Goal: Task Accomplishment & Management: Manage account settings

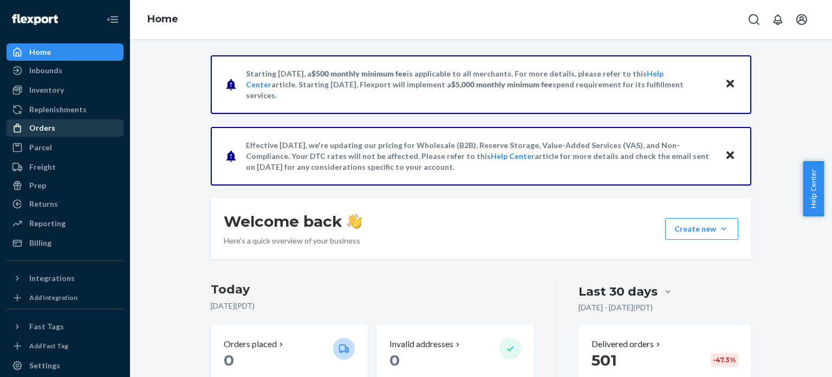
click at [79, 133] on div "Orders" at bounding box center [65, 127] width 115 height 15
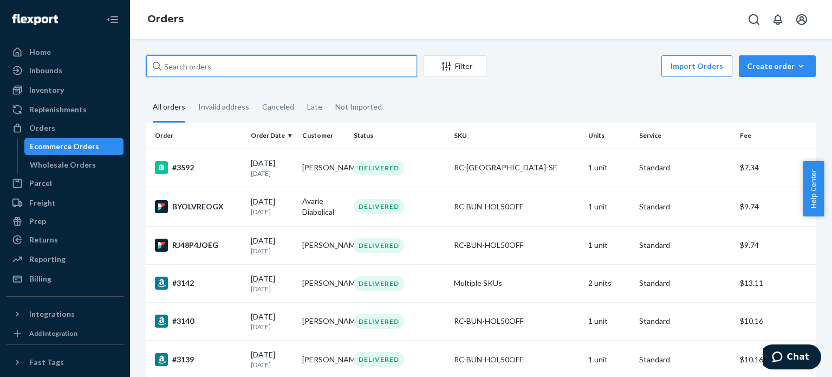
click at [256, 70] on input "text" at bounding box center [281, 66] width 271 height 22
type input "3353"
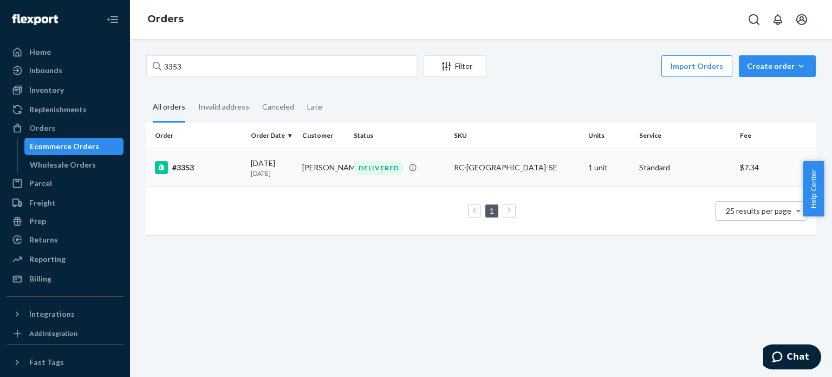
click at [177, 169] on div "#3353" at bounding box center [198, 167] width 87 height 13
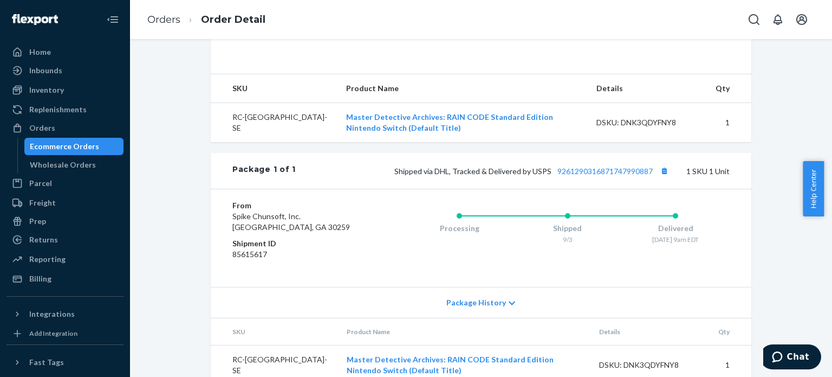
scroll to position [402, 0]
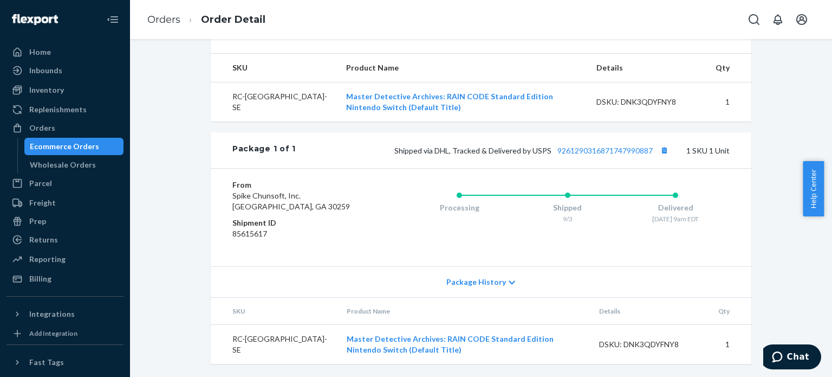
click at [177, 221] on div "Shopify Order # #3353 • Standard / $7.34 View Details Submit Claim Create Retur…" at bounding box center [481, 25] width 686 height 703
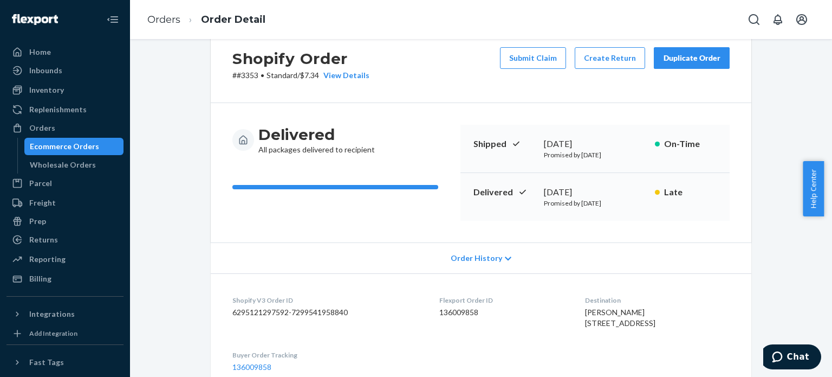
scroll to position [0, 0]
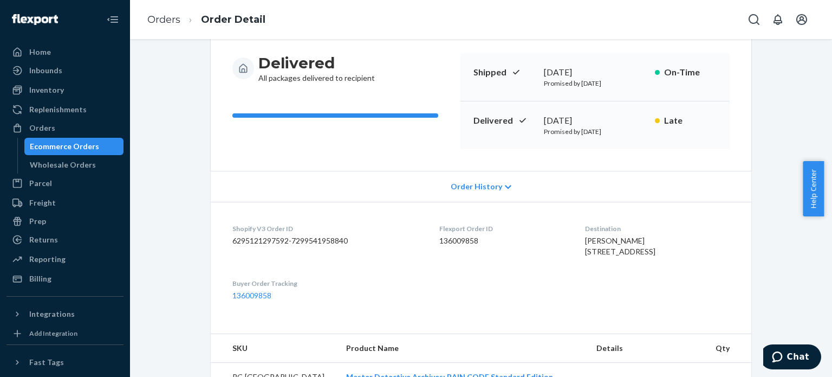
scroll to position [217, 0]
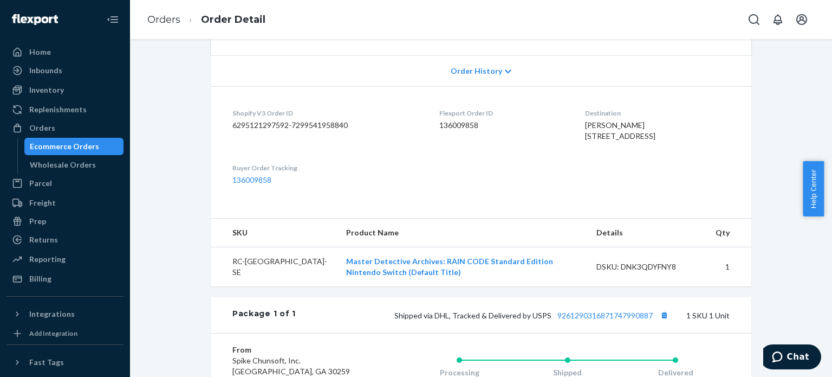
click at [463, 123] on dd "136009858" at bounding box center [503, 125] width 128 height 11
copy dd "136009858"
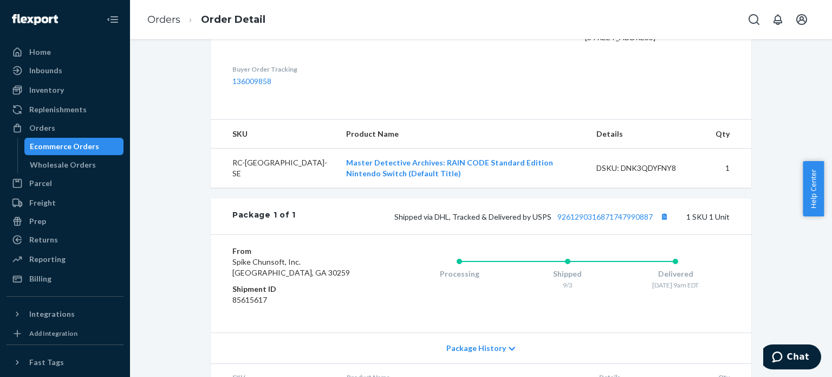
scroll to position [240, 0]
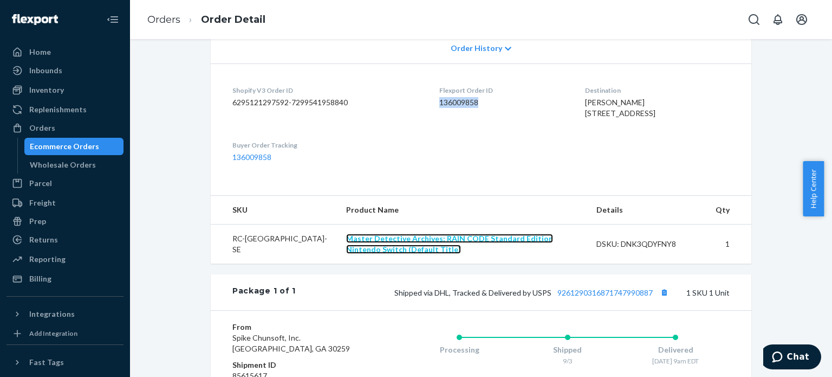
click at [346, 254] on link "Master Detective Archives: RAIN CODE Standard Edition Nintendo Switch (Default …" at bounding box center [449, 244] width 207 height 20
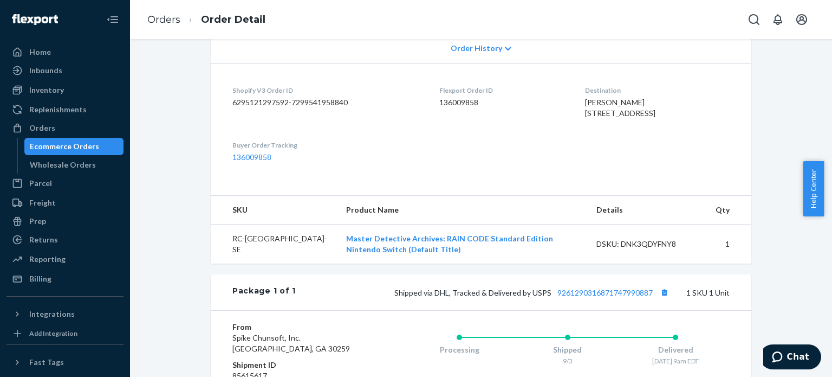
click at [159, 252] on div "Shopify Order # #3353 • Standard / $7.34 View Details Submit Claim Create Retur…" at bounding box center [481, 167] width 686 height 703
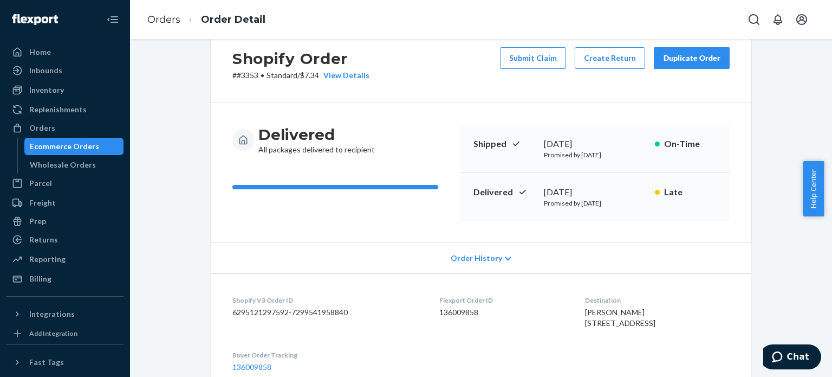
scroll to position [0, 0]
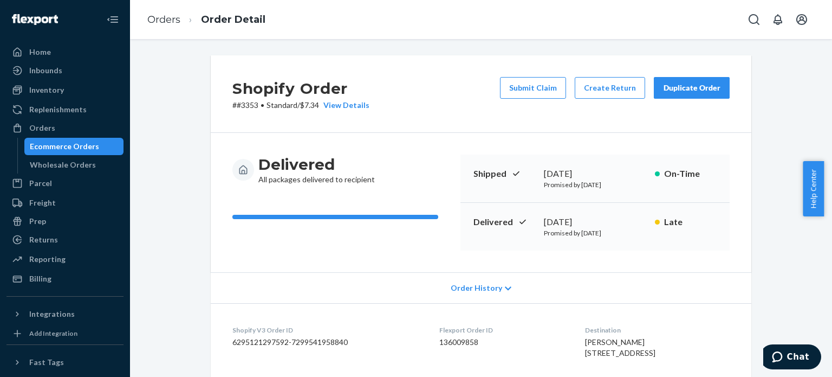
click at [696, 91] on div "Duplicate Order" at bounding box center [691, 87] width 57 height 11
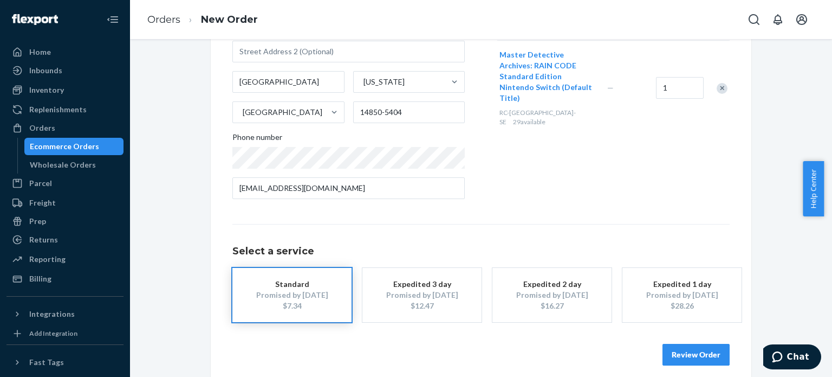
scroll to position [171, 0]
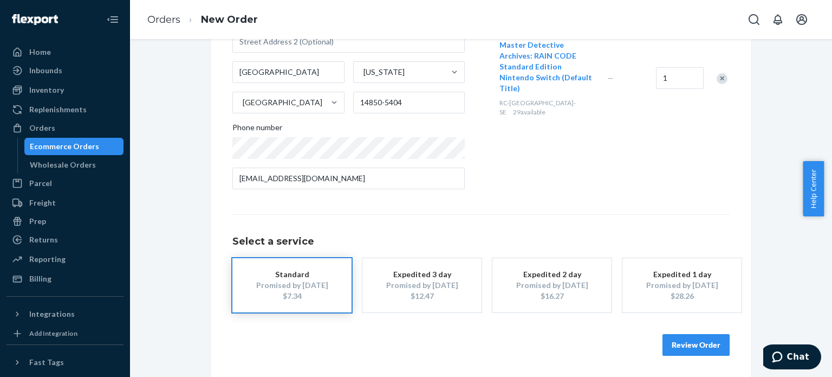
click at [686, 336] on button "Review Order" at bounding box center [696, 345] width 67 height 22
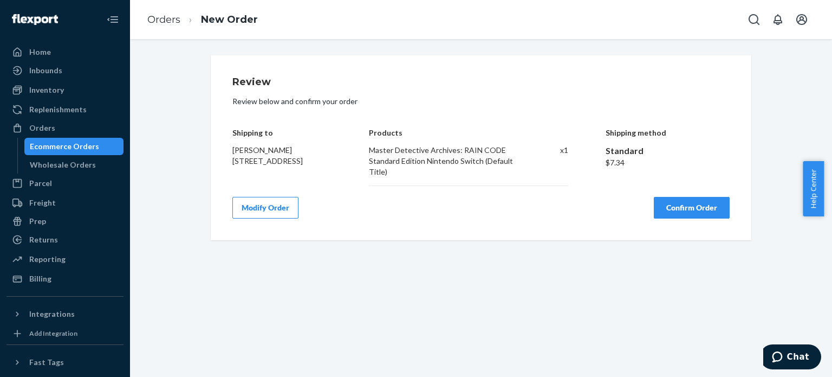
scroll to position [0, 0]
click at [689, 210] on button "Confirm Order" at bounding box center [692, 208] width 76 height 22
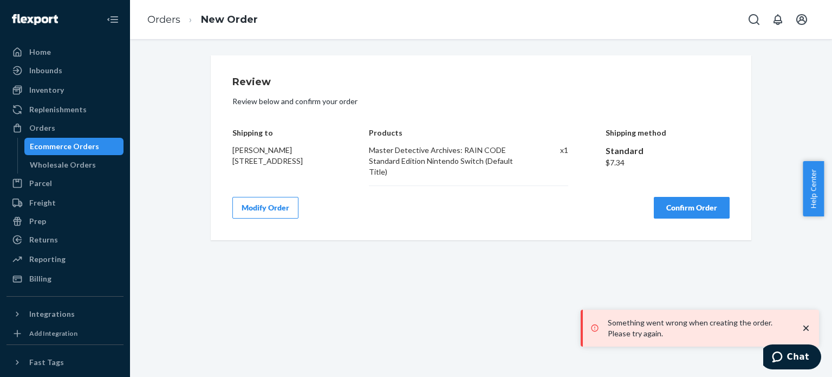
click at [452, 326] on div "Review Review below and confirm your order Shipping to [PERSON_NAME] [STREET_AD…" at bounding box center [481, 208] width 702 height 338
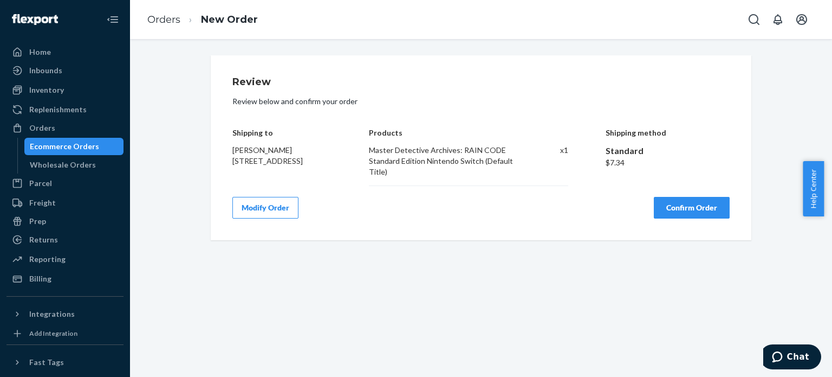
click at [677, 205] on button "Confirm Order" at bounding box center [692, 208] width 76 height 22
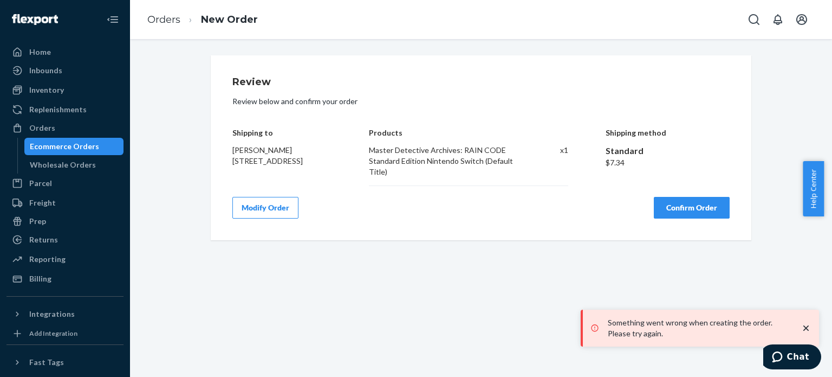
click at [468, 288] on div "Review Review below and confirm your order Shipping to [PERSON_NAME] [STREET_AD…" at bounding box center [481, 208] width 702 height 338
click at [169, 22] on link "Orders" at bounding box center [163, 20] width 33 height 12
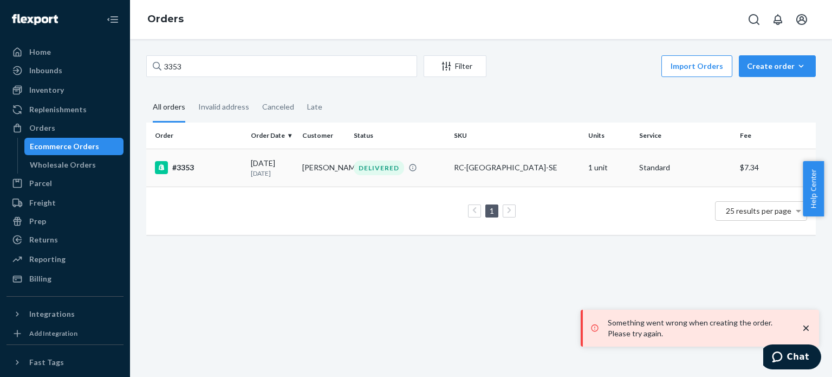
click at [191, 169] on div "#3353" at bounding box center [198, 167] width 87 height 13
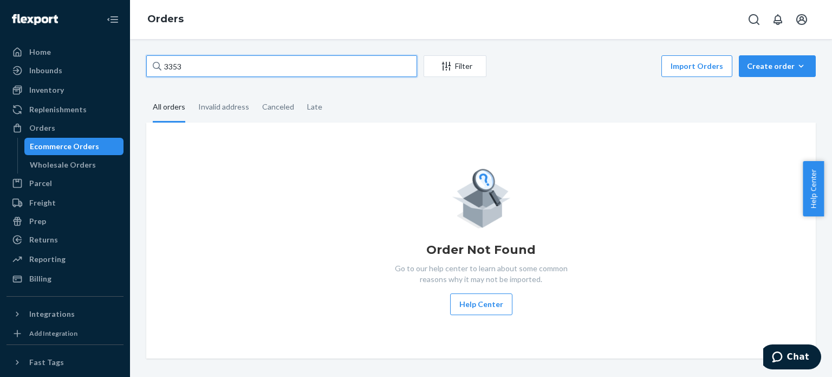
click at [221, 67] on input "3353" at bounding box center [281, 66] width 271 height 22
click at [353, 68] on input "3353" at bounding box center [281, 66] width 271 height 22
drag, startPoint x: 230, startPoint y: 69, endPoint x: 152, endPoint y: 67, distance: 78.1
click at [152, 67] on input "3353" at bounding box center [281, 66] width 271 height 22
click at [227, 69] on input "3353" at bounding box center [281, 66] width 271 height 22
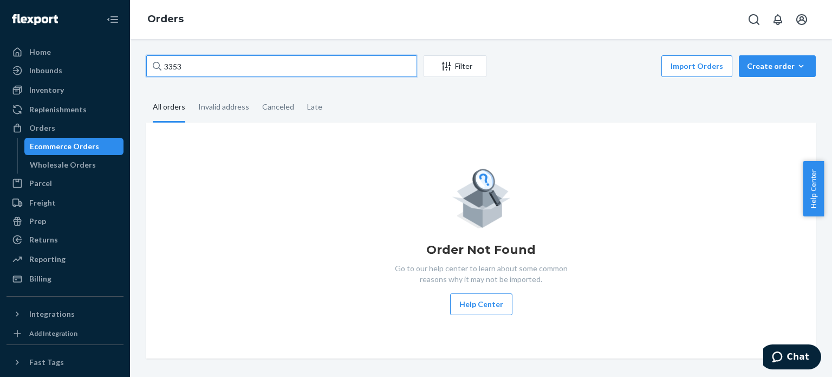
click at [227, 69] on input "3353" at bounding box center [281, 66] width 271 height 22
paste input "Goktu"
type input "Goktu"
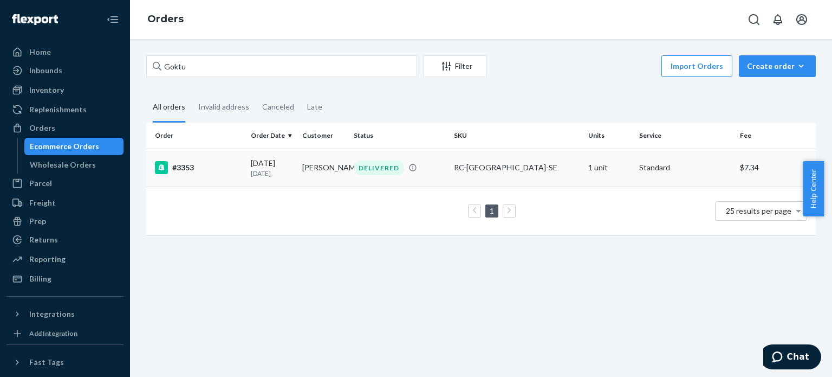
click at [182, 161] on div "#3353" at bounding box center [198, 167] width 87 height 13
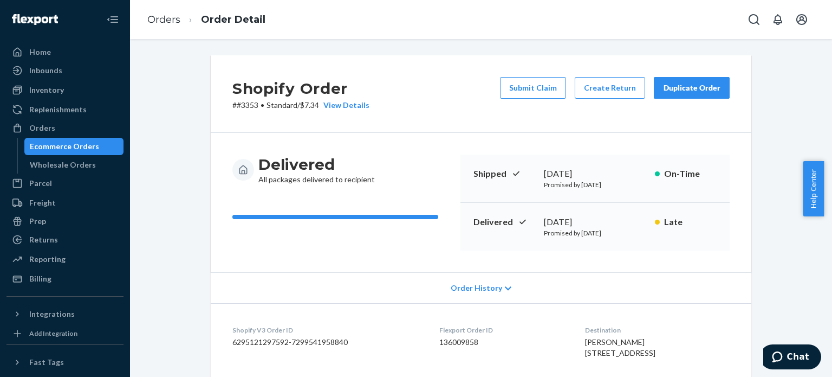
click at [694, 89] on div "Duplicate Order" at bounding box center [691, 87] width 57 height 11
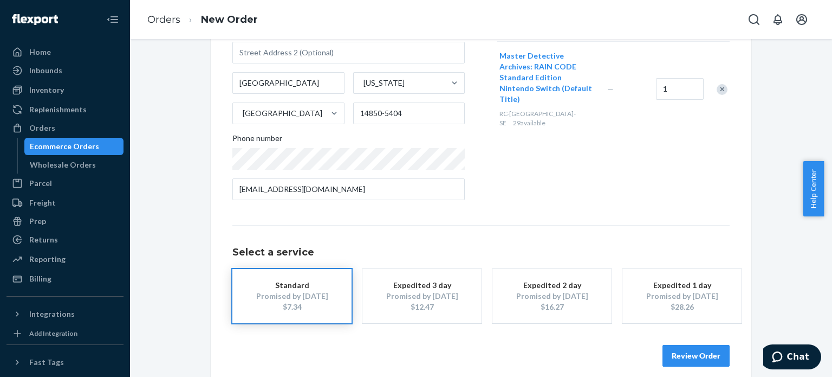
scroll to position [171, 0]
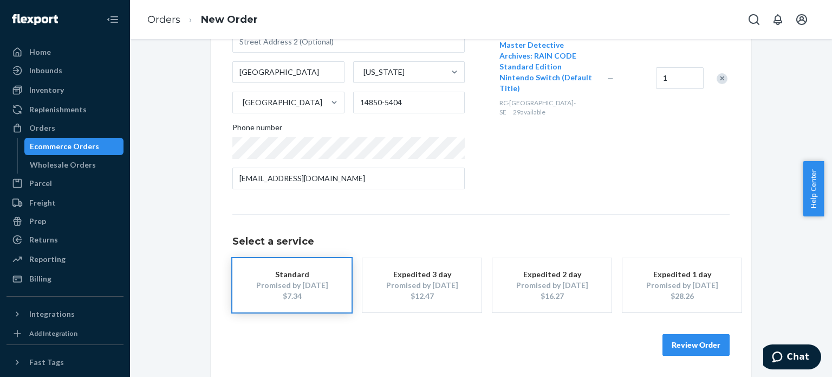
click at [680, 339] on button "Review Order" at bounding box center [696, 345] width 67 height 22
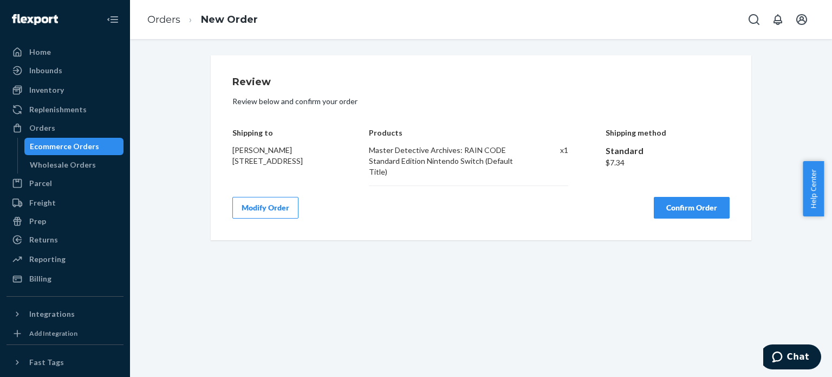
click at [669, 205] on button "Confirm Order" at bounding box center [692, 208] width 76 height 22
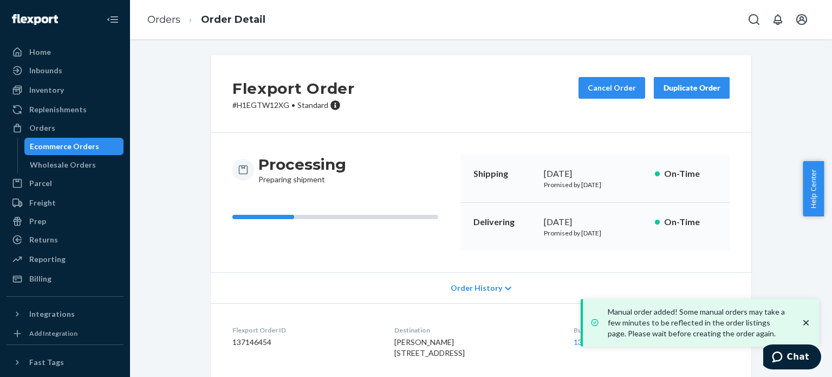
click at [249, 103] on p "# H1EGTW12XG • Standard" at bounding box center [293, 105] width 122 height 11
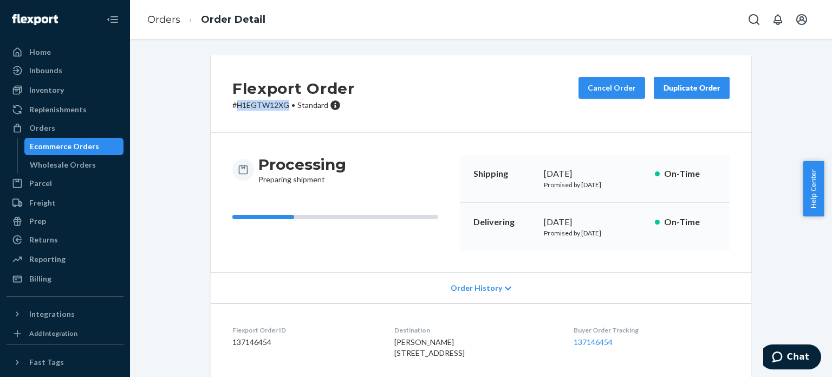
copy p "H1EGTW12XG"
click at [57, 94] on div "Inventory" at bounding box center [46, 90] width 35 height 11
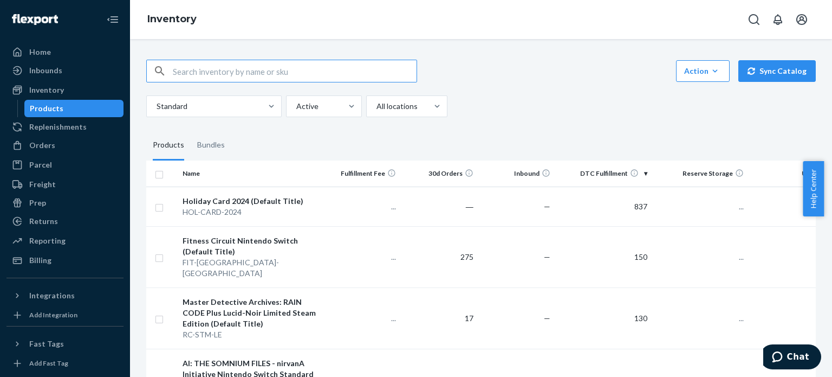
click at [193, 72] on input "text" at bounding box center [295, 71] width 244 height 22
type input "3501"
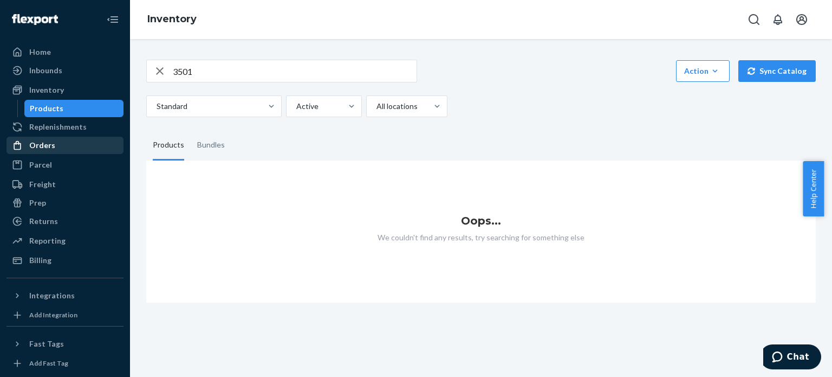
click at [57, 144] on div "Orders" at bounding box center [65, 145] width 115 height 15
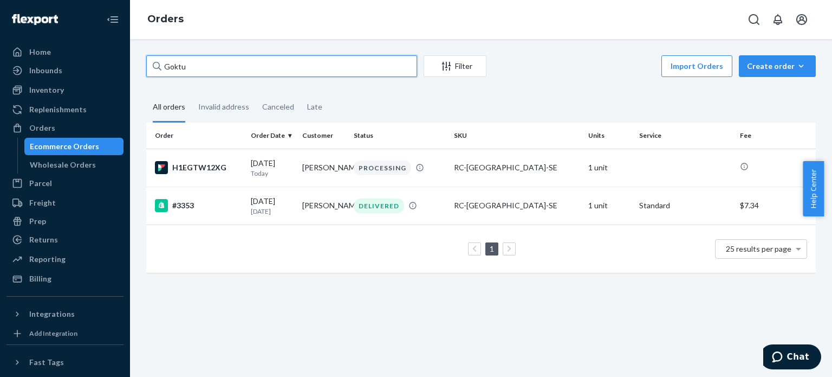
click at [242, 64] on input "Goktu" at bounding box center [281, 66] width 271 height 22
type input "3501"
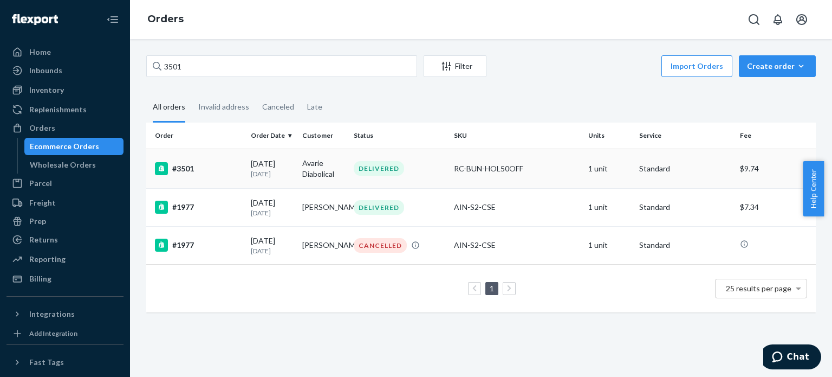
click at [186, 170] on div "#3501" at bounding box center [198, 168] width 87 height 13
